Goal: Information Seeking & Learning: Learn about a topic

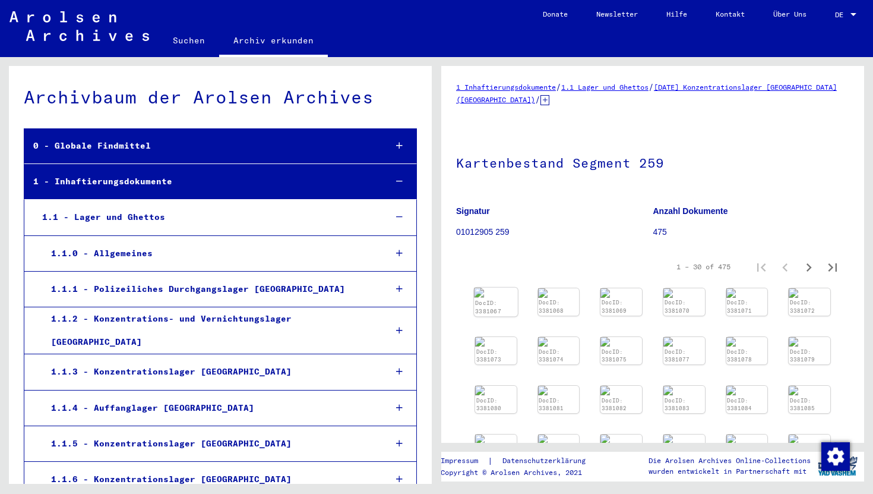
click at [494, 297] on div "DocID: 3381067" at bounding box center [495, 306] width 43 height 19
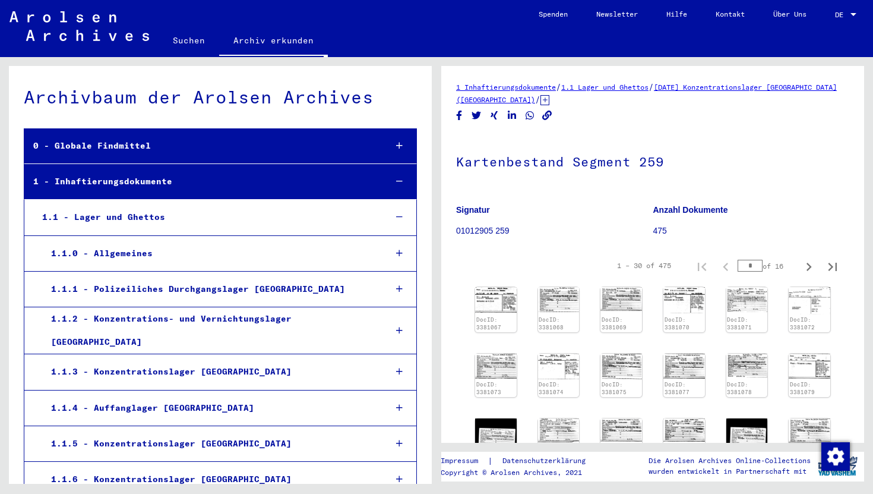
scroll to position [15857, 0]
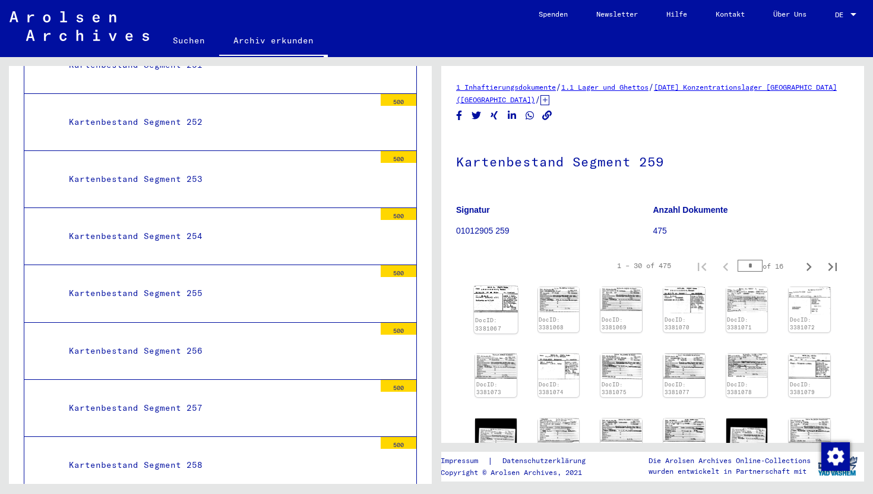
click at [497, 301] on img at bounding box center [495, 299] width 43 height 27
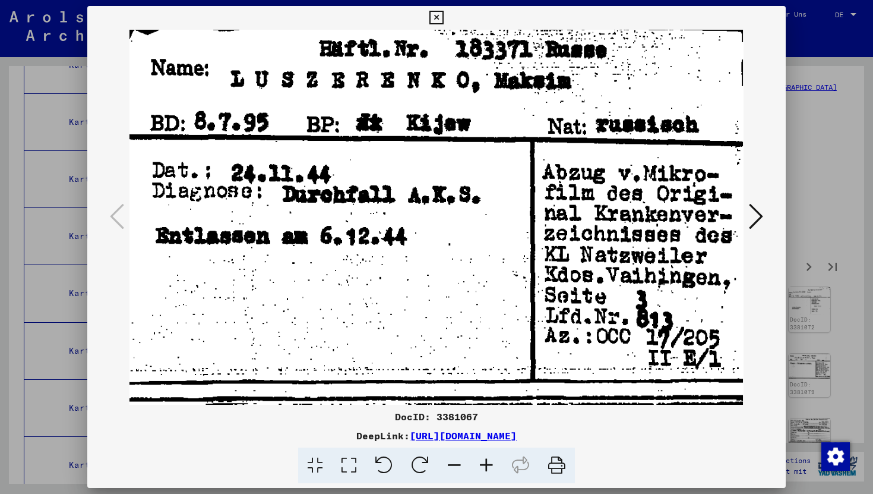
click at [761, 221] on icon at bounding box center [756, 216] width 14 height 29
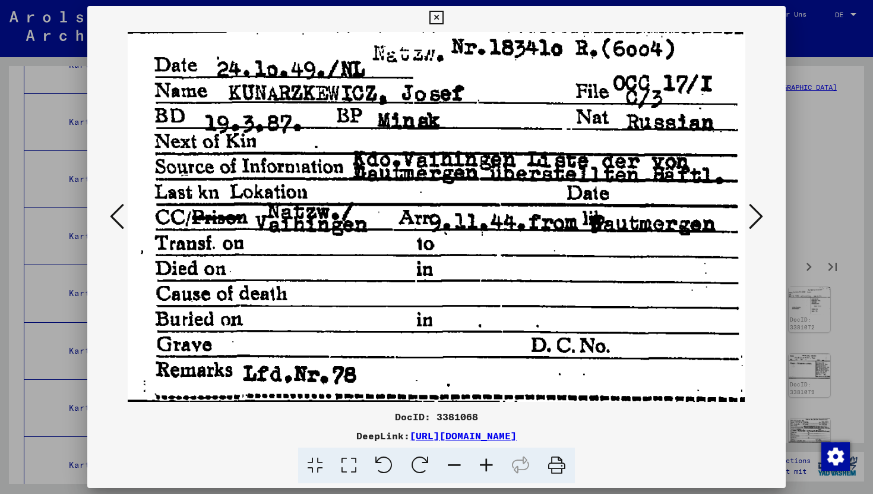
click at [761, 221] on icon at bounding box center [756, 216] width 14 height 29
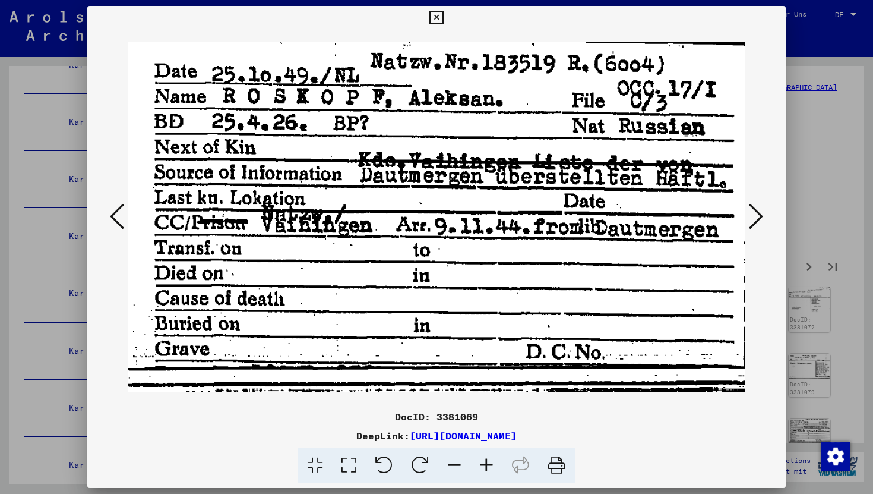
click at [761, 221] on icon at bounding box center [756, 216] width 14 height 29
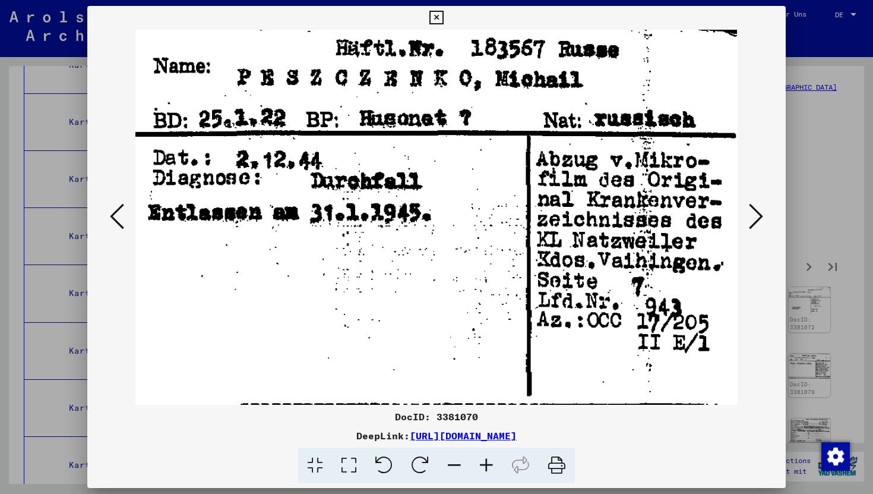
click at [432, 15] on icon at bounding box center [436, 18] width 14 height 14
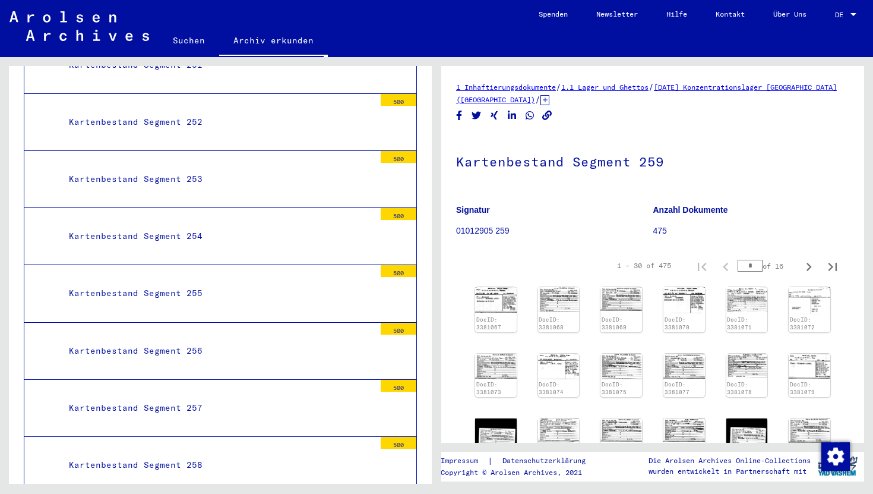
click at [197, 437] on mat-tree-node "Kartenbestand Segment 258 500" at bounding box center [220, 465] width 393 height 57
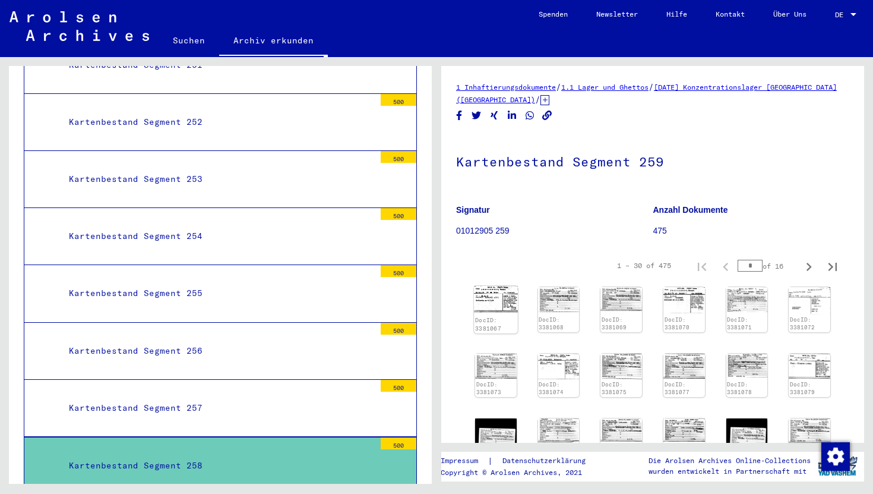
click at [500, 309] on img at bounding box center [495, 299] width 43 height 27
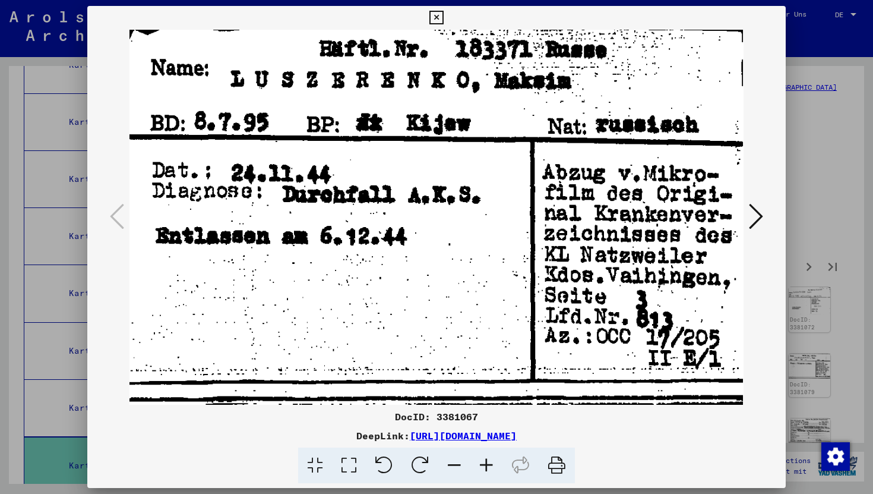
click at [443, 23] on icon at bounding box center [436, 18] width 14 height 14
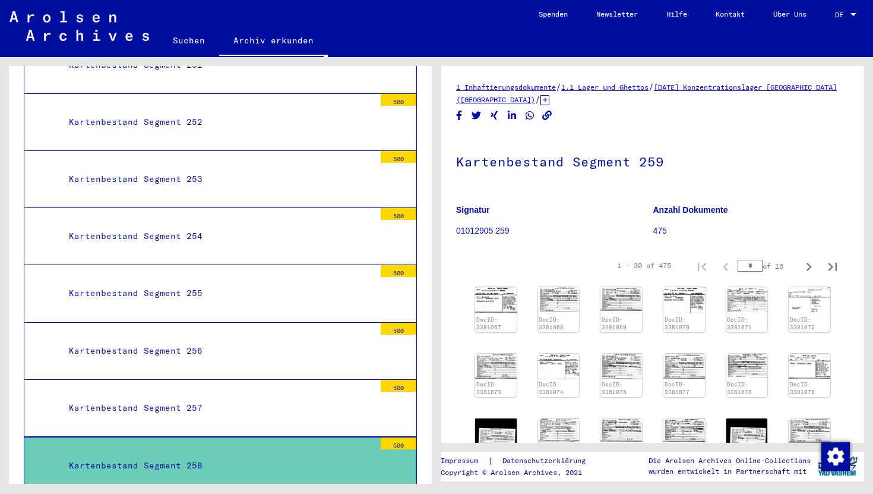
click at [276, 396] on div "Kartenbestand Segment 257" at bounding box center [217, 407] width 315 height 23
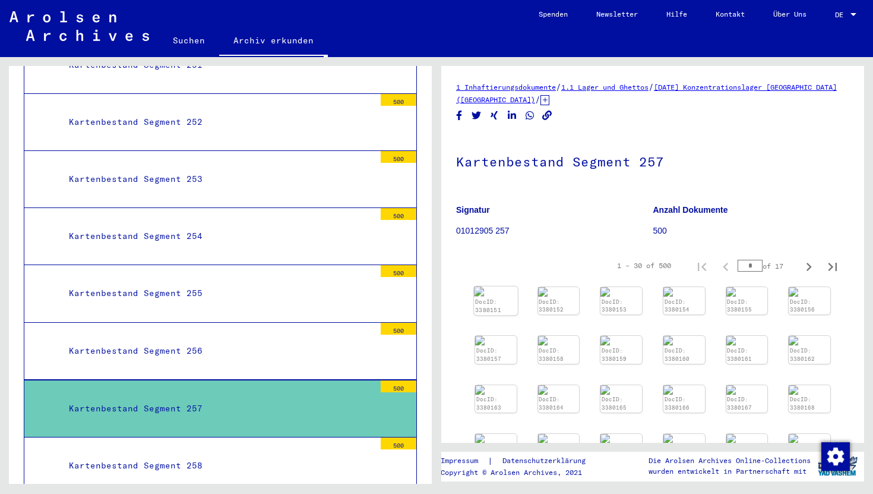
click at [498, 298] on div "DocID: 3380151" at bounding box center [496, 306] width 42 height 17
click at [503, 306] on div "DocID: 3380151 DocID: 3380152 DocID: 3380153 DocID: 3380154 DocID: 3380155 DocI…" at bounding box center [652, 398] width 365 height 232
click at [550, 303] on div "DocID: 3380152" at bounding box center [559, 306] width 42 height 17
click at [485, 298] on link "DocID: 3380151" at bounding box center [488, 305] width 26 height 15
